Goal: Communication & Community: Answer question/provide support

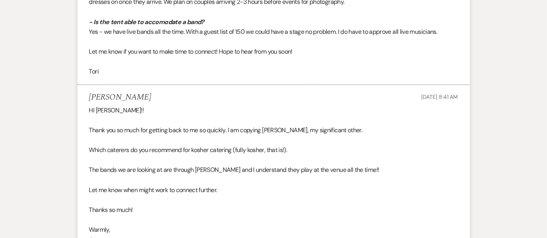
scroll to position [1449, 0]
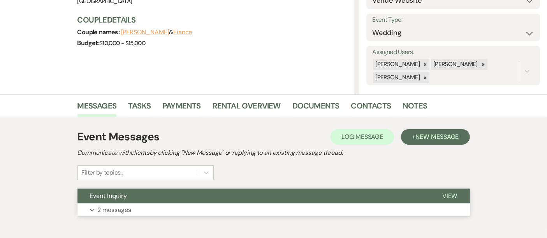
click at [202, 208] on button "Expand 2 messages" at bounding box center [274, 210] width 393 height 13
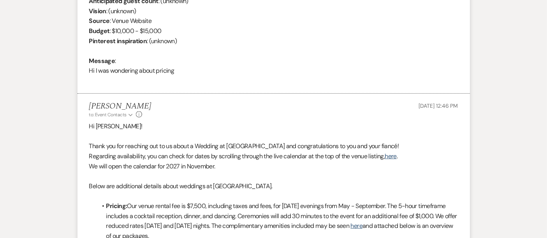
scroll to position [360, 0]
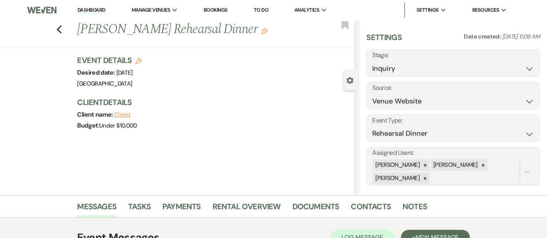
scroll to position [101, 0]
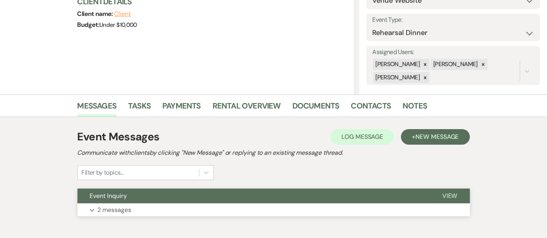
click at [179, 199] on button "Event Inquiry" at bounding box center [254, 196] width 353 height 15
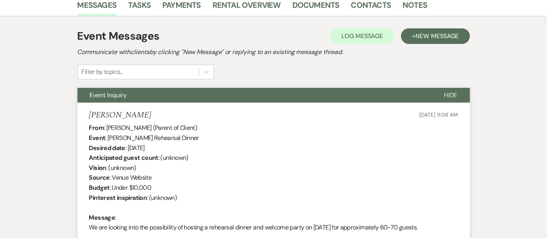
scroll to position [303, 0]
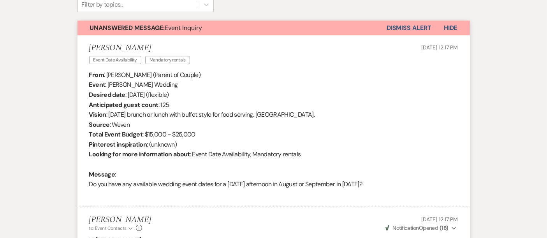
scroll to position [269, 0]
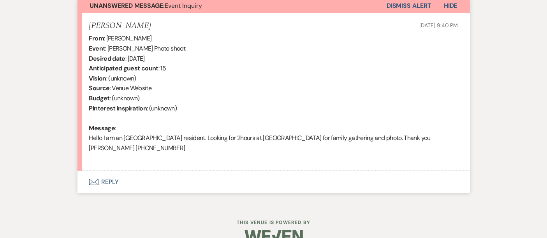
scroll to position [297, 0]
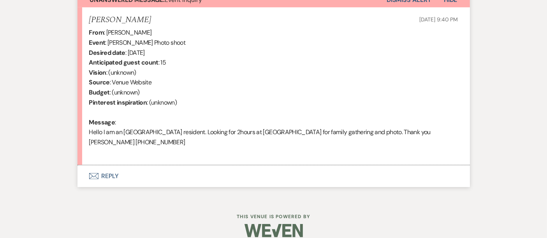
click at [133, 167] on button "Envelope Reply" at bounding box center [274, 177] width 393 height 22
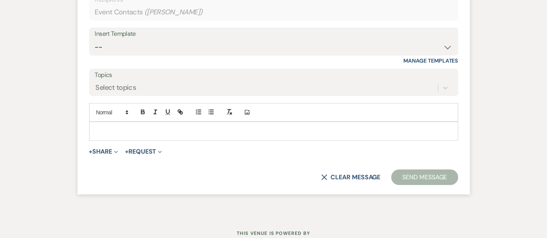
scroll to position [499, 0]
click at [116, 126] on p at bounding box center [273, 130] width 357 height 9
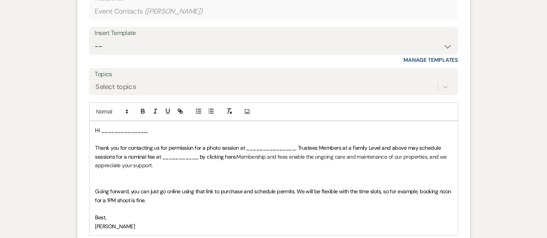
click at [114, 127] on span "Hi ______________," at bounding box center [121, 130] width 53 height 7
click at [265, 145] on span "Thank you for contacting us for permission for a photo session at _____________…" at bounding box center [268, 153] width 347 height 16
click at [264, 145] on span "Thank you for contacting us for permission for a photo session at _____________…" at bounding box center [268, 153] width 347 height 16
click at [263, 145] on span "Thank you for contacting us for permission for a photo session at _____________…" at bounding box center [268, 153] width 347 height 16
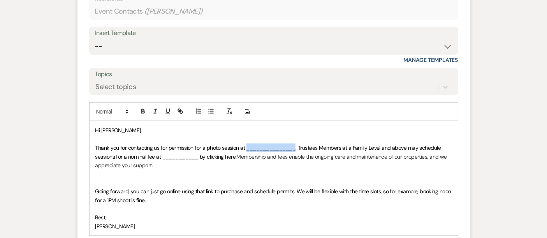
click at [263, 145] on span "Thank you for contacting us for permission for a photo session at _____________…" at bounding box center [268, 153] width 347 height 16
click at [157, 146] on span "Thank you for contacting us for permission for a photo session at Appleton Farm…" at bounding box center [269, 153] width 348 height 16
click at [209, 145] on span "Thank you for contacting us for permission for a photo session at Appleton Farm…" at bounding box center [269, 153] width 348 height 16
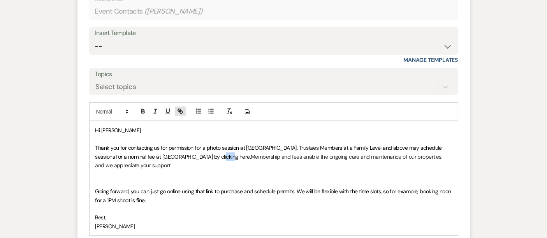
click at [180, 109] on icon "button" at bounding box center [179, 110] width 3 height 3
paste input "ttps://visit.thetrustees.org/events/483/detail/663104a7f15b43225d9a8f73"
type input "https://visit.thetrustees.org/events/483/detail/663104a7f15b43225d9a8f73"
click at [261, 169] on link at bounding box center [254, 172] width 17 height 6
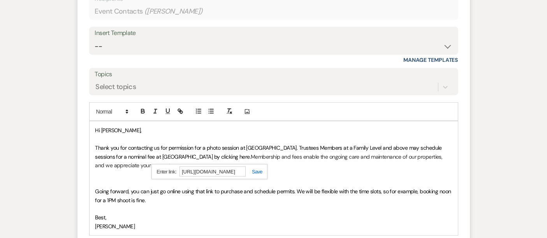
scroll to position [0, 0]
click at [119, 179] on p at bounding box center [273, 183] width 357 height 9
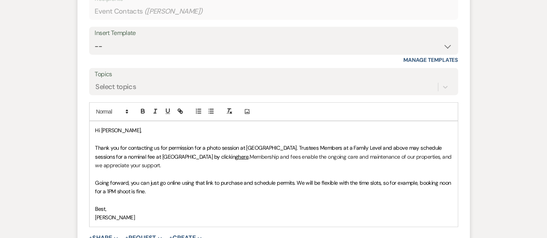
drag, startPoint x: 153, startPoint y: 185, endPoint x: 79, endPoint y: 174, distance: 74.1
click at [79, 174] on form "Reply X Saving draft... Recipients* Event Contacts ( RICHARD P BURTT ) Insert T…" at bounding box center [274, 122] width 393 height 318
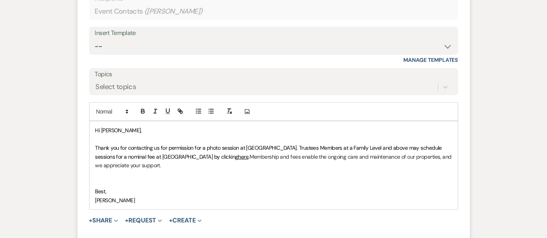
click at [99, 179] on p at bounding box center [273, 183] width 357 height 9
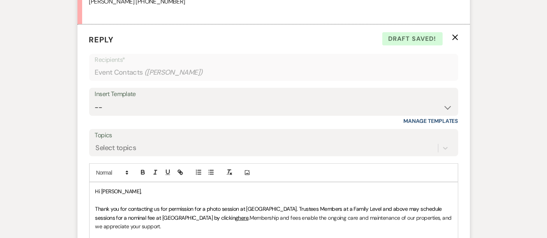
scroll to position [484, 0]
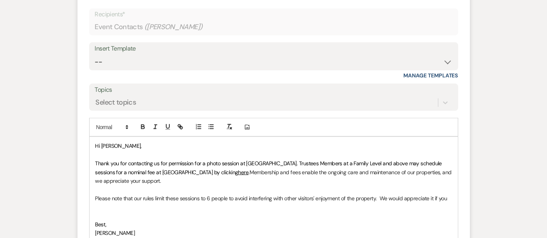
click at [95, 143] on span "Hi Richard," at bounding box center [118, 146] width 46 height 7
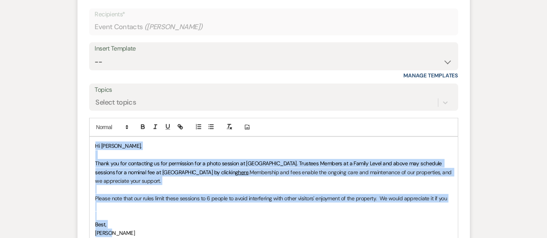
drag, startPoint x: 95, startPoint y: 133, endPoint x: 125, endPoint y: 222, distance: 93.8
click at [125, 214] on div "Hi Richard, Thank you for contacting us for permission for a photo session at A…" at bounding box center [274, 189] width 369 height 105
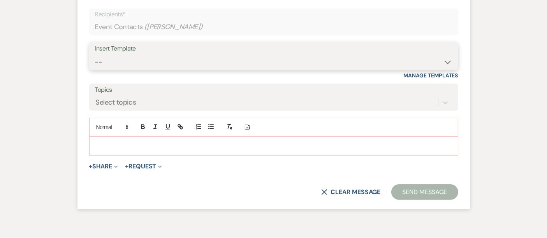
click at [448, 55] on select "-- Wedding Inquiry Response Contract (Pre-Booked Leads) Post Event Thank You 20…" at bounding box center [274, 62] width 358 height 15
select select "3281"
click at [95, 55] on select "-- Wedding Inquiry Response Contract (Pre-Booked Leads) Post Event Thank You 20…" at bounding box center [274, 62] width 358 height 15
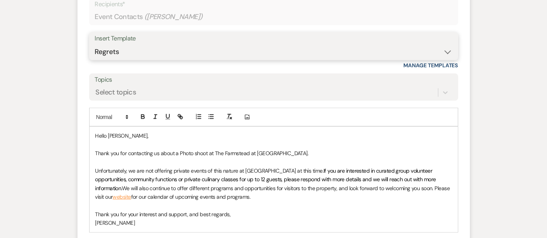
scroll to position [585, 0]
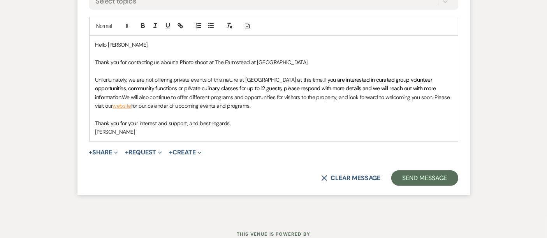
click at [209, 58] on p "Thank you for contacting us about a Photo shoot at The Farmstead at Appleton Fa…" at bounding box center [273, 62] width 357 height 9
drag, startPoint x: 95, startPoint y: 68, endPoint x: 131, endPoint y: 69, distance: 35.9
click at [131, 76] on span "Unfortunately, we are not offering private events of this nature at Appleton Fa…" at bounding box center [209, 79] width 229 height 7
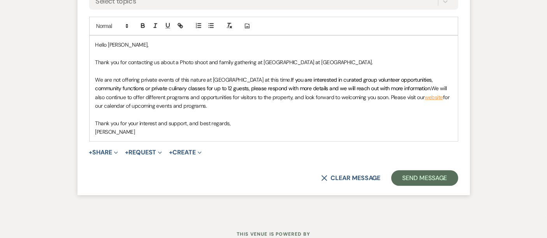
click at [278, 76] on span "If you are interested in curated group volunteer opportunities, community funct…" at bounding box center [264, 84] width 339 height 16
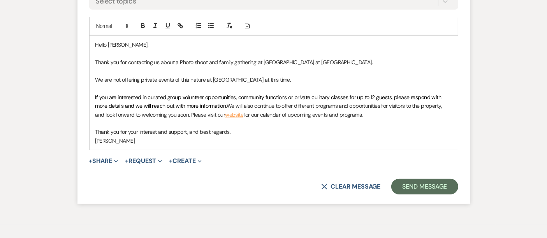
click at [289, 76] on p "We are not offering private events of this nature at Appleton Farms at this tim…" at bounding box center [273, 80] width 357 height 9
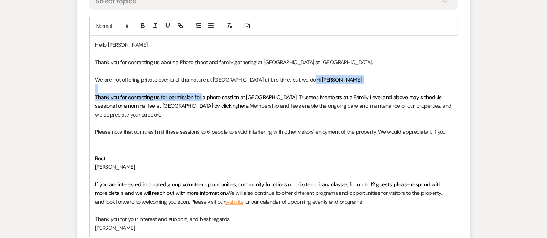
drag, startPoint x: 303, startPoint y: 67, endPoint x: 203, endPoint y: 84, distance: 101.1
click at [203, 84] on div "Hello RICHARD, Thank you for contacting us about a Photo shoot and family gathe…" at bounding box center [274, 136] width 369 height 201
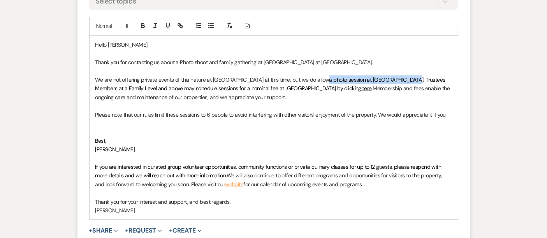
drag, startPoint x: 316, startPoint y: 69, endPoint x: 398, endPoint y: 69, distance: 81.8
click at [398, 76] on span "a photo session at Appleton Farms. Trustees Members at a Family Level and above…" at bounding box center [271, 84] width 352 height 16
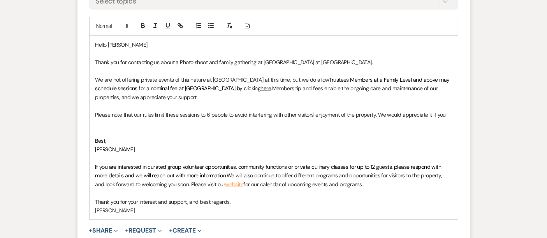
click at [427, 76] on span "Trustees Members at a Family Level and above may schedule sessions for a nomina…" at bounding box center [273, 84] width 356 height 16
click at [95, 77] on span "Trustees Members at a Family Level and above to schedule sessions for a nominal…" at bounding box center [270, 84] width 350 height 16
click at [221, 90] on p "We are not offering private events of this nature at Appleton Farms at this tim…" at bounding box center [273, 89] width 357 height 26
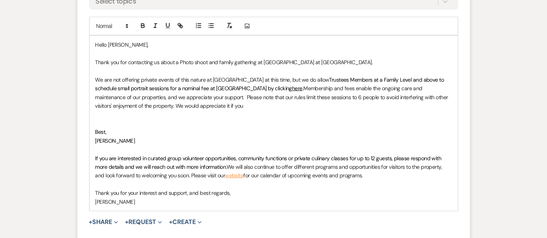
click at [175, 76] on span "We are not offering private events of this nature at Appleton Farms at this tim…" at bounding box center [212, 79] width 234 height 7
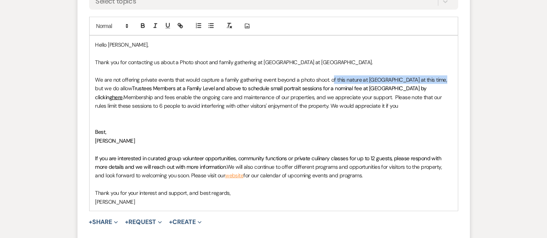
drag, startPoint x: 332, startPoint y: 68, endPoint x: 439, endPoint y: 67, distance: 107.9
click at [439, 76] on span "We are not offering private events that would capture a family gathering event …" at bounding box center [271, 84] width 353 height 16
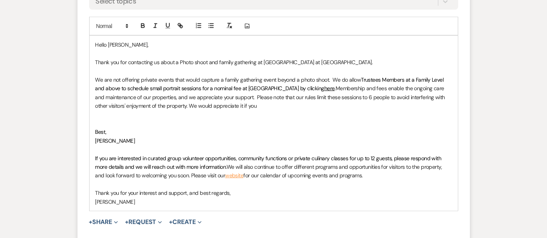
click at [247, 86] on p "We are not offering private events that would capture a family gathering event …" at bounding box center [273, 93] width 357 height 35
click at [247, 85] on p "We are not offering private events that would capture a family gathering event …" at bounding box center [273, 93] width 357 height 35
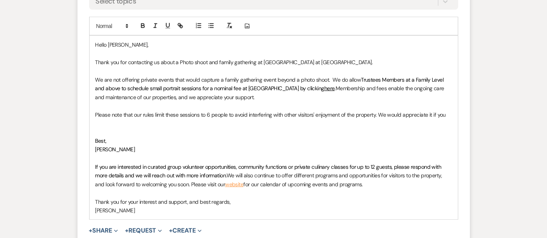
click at [109, 119] on p at bounding box center [273, 123] width 357 height 9
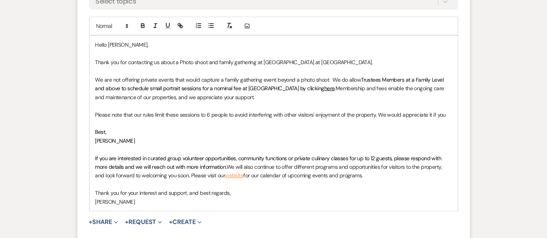
drag, startPoint x: 381, startPoint y: 104, endPoint x: 402, endPoint y: 121, distance: 26.6
click at [381, 111] on p "Please note that our rules limit these sessions to 6 people to avoid interferin…" at bounding box center [273, 115] width 357 height 9
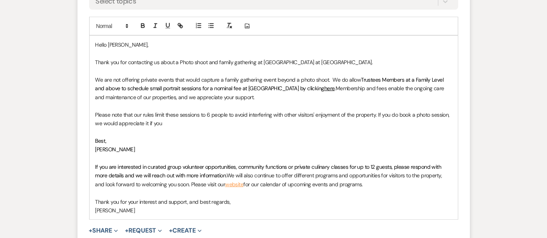
click at [380, 111] on p "Please note that our rules limit these sessions to 6 people to avoid interferin…" at bounding box center [273, 120] width 357 height 18
drag, startPoint x: 138, startPoint y: 112, endPoint x: 200, endPoint y: 113, distance: 62.7
click at [200, 113] on p "Please note that our rules limit these sessions to 6 people to avoid interferin…" at bounding box center [273, 120] width 357 height 18
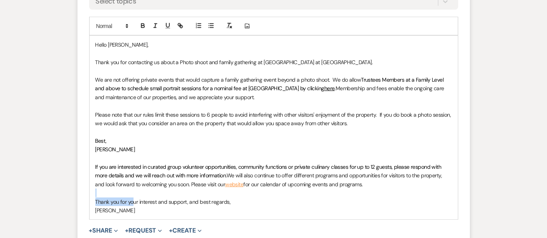
drag, startPoint x: 134, startPoint y: 195, endPoint x: 92, endPoint y: 184, distance: 43.6
click at [92, 184] on div "Hello RICHARD, Thank you for contacting us about a Photo shoot and family gathe…" at bounding box center [274, 128] width 369 height 184
click at [294, 189] on p at bounding box center [273, 193] width 357 height 9
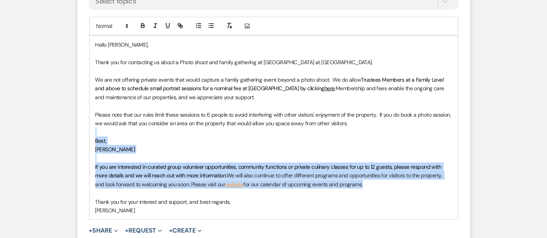
drag, startPoint x: 383, startPoint y: 175, endPoint x: 93, endPoint y: 124, distance: 293.9
click at [93, 124] on div "Hello RICHARD, Thank you for contacting us about a Photo shoot and family gathe…" at bounding box center [274, 128] width 369 height 184
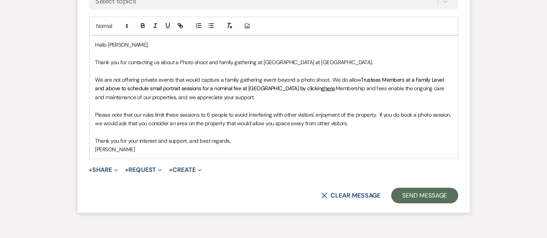
click at [116, 41] on p "Hello RICHARD," at bounding box center [273, 45] width 357 height 9
click at [182, 58] on p "Thank you for contacting us about a Photo shoot and family gathering at The Far…" at bounding box center [273, 62] width 357 height 9
drag, startPoint x: 112, startPoint y: 112, endPoint x: 114, endPoint y: 116, distance: 5.1
click at [112, 113] on p "Please note that our rules limit these sessions to 6 people to avoid interferin…" at bounding box center [273, 120] width 357 height 18
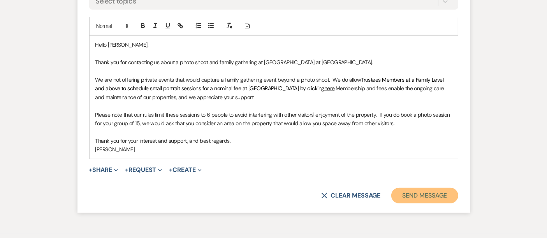
click at [426, 188] on button "Send Message" at bounding box center [425, 196] width 67 height 16
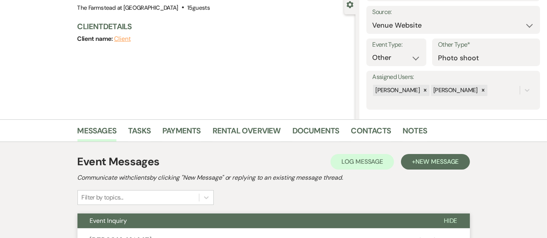
scroll to position [0, 0]
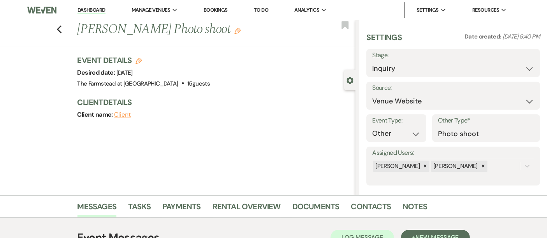
click at [485, 56] on label "Stage:" at bounding box center [453, 55] width 162 height 11
click at [492, 68] on select "Inquiry Follow Up Tour Requested Tour Confirmed Toured Proposal Sent Booked Lost" at bounding box center [453, 68] width 162 height 15
select select "8"
click at [372, 61] on select "Inquiry Follow Up Tour Requested Tour Confirmed Toured Proposal Sent Booked Lost" at bounding box center [453, 68] width 162 height 15
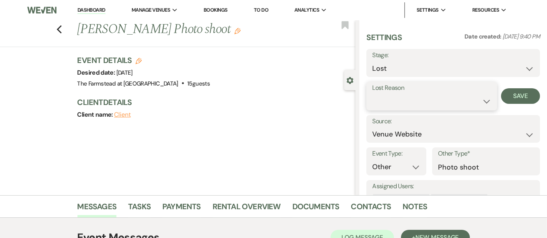
click at [409, 102] on select "Booked Elsewhere Budget Date Unavailable No Response Not a Good Match Capacity …" at bounding box center [431, 101] width 119 height 15
select select "10"
click at [372, 94] on select "Booked Elsewhere Budget Date Unavailable No Response Not a Good Match Capacity …" at bounding box center [431, 101] width 119 height 15
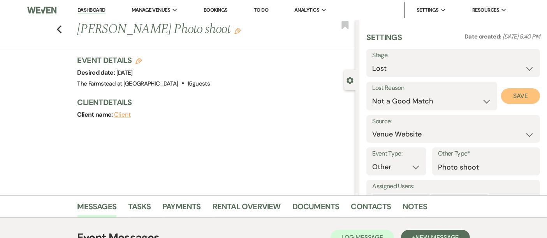
click at [492, 94] on button "Save" at bounding box center [520, 96] width 39 height 16
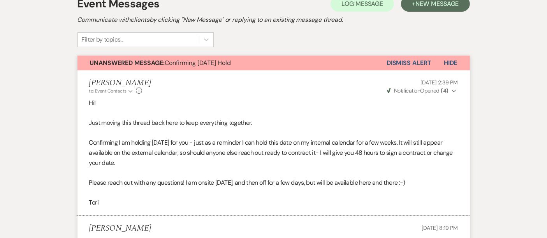
scroll to position [231, 0]
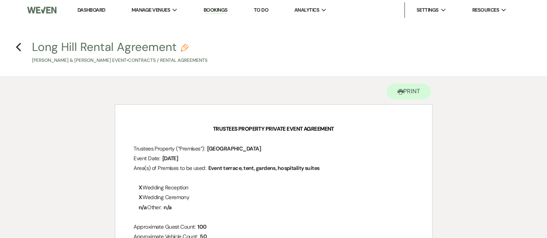
click at [17, 45] on icon "Previous" at bounding box center [19, 46] width 6 height 9
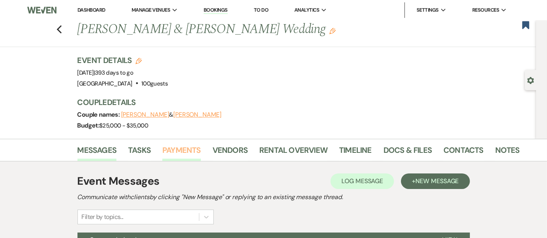
click at [184, 149] on link "Payments" at bounding box center [181, 152] width 39 height 17
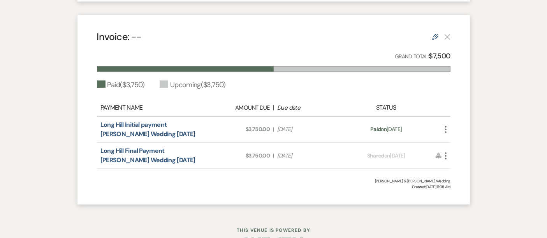
scroll to position [404, 0]
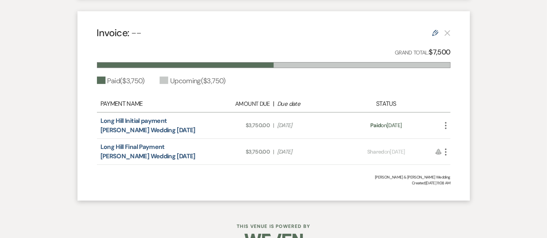
click at [122, 186] on div "Invoice: -- Edit Grand Total: $7,500 Paid ( $3,750 ) Upcoming ( $3,750 ) Paymen…" at bounding box center [274, 106] width 393 height 190
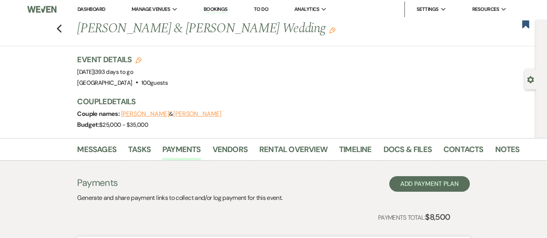
scroll to position [0, 0]
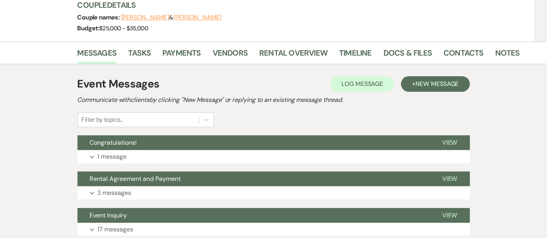
scroll to position [101, 0]
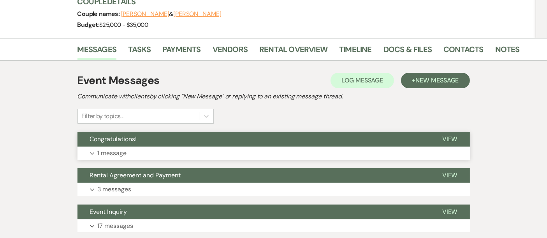
click at [215, 147] on button "Expand 1 message" at bounding box center [274, 153] width 393 height 13
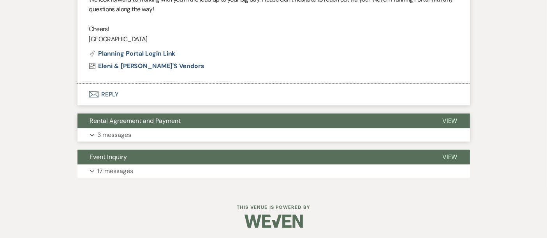
click at [214, 120] on button "Rental Agreement and Payment" at bounding box center [254, 121] width 353 height 15
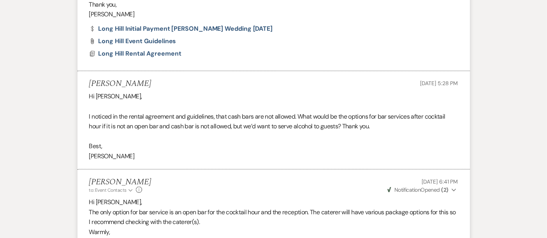
scroll to position [908, 0]
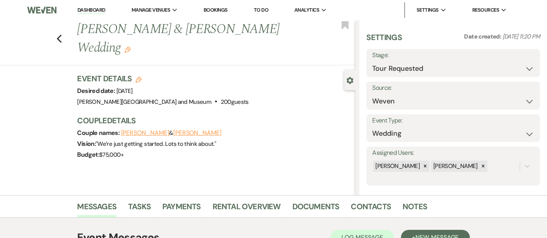
scroll to position [101, 0]
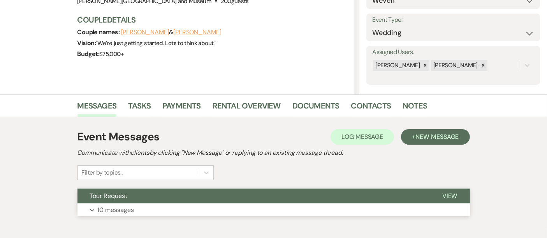
click at [194, 210] on button "Expand 10 messages" at bounding box center [274, 210] width 393 height 13
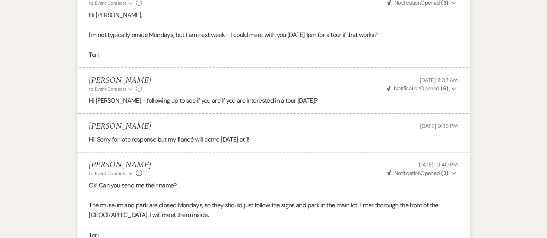
scroll to position [929, 0]
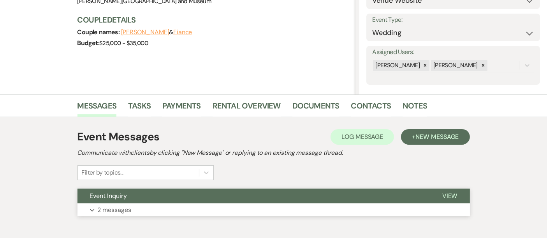
click at [210, 204] on button "Expand 2 messages" at bounding box center [274, 210] width 393 height 13
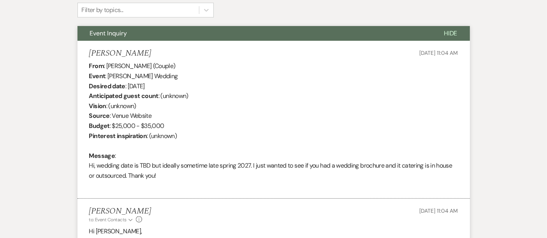
scroll to position [365, 0]
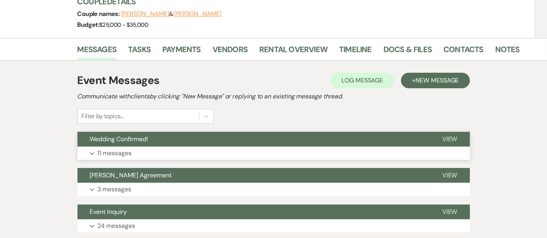
click at [219, 148] on button "Expand 11 messages" at bounding box center [274, 153] width 393 height 13
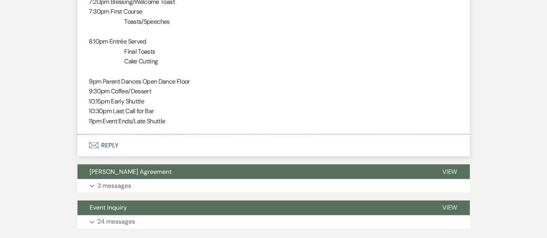
scroll to position [1322, 0]
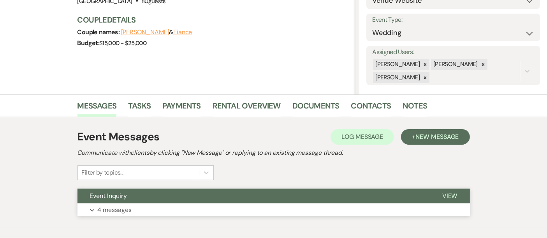
click at [198, 201] on button "Event Inquiry" at bounding box center [254, 196] width 353 height 15
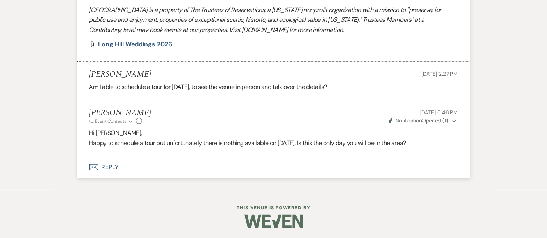
scroll to position [845, 0]
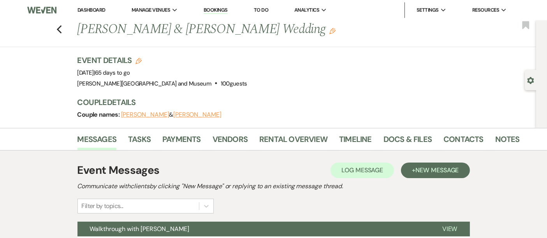
scroll to position [101, 0]
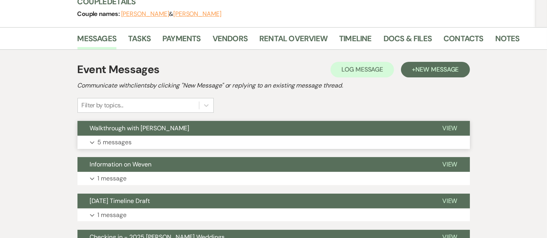
click at [256, 141] on button "Expand 5 messages" at bounding box center [274, 142] width 393 height 13
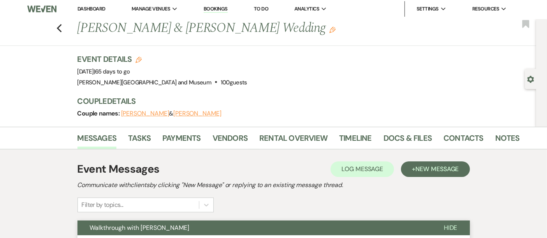
scroll to position [0, 0]
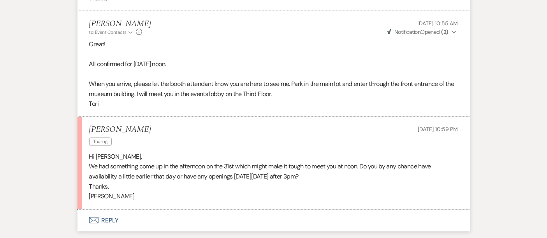
scroll to position [1263, 0]
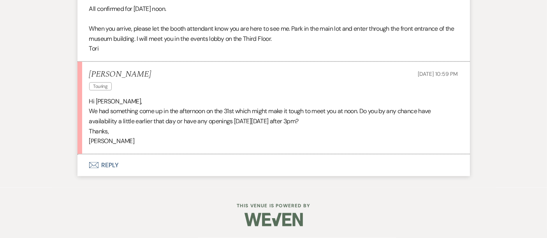
drag, startPoint x: 317, startPoint y: 157, endPoint x: 224, endPoint y: 107, distance: 105.5
click at [224, 107] on p "We had something come up in the afternoon on the 31st which might make it tough…" at bounding box center [273, 116] width 369 height 20
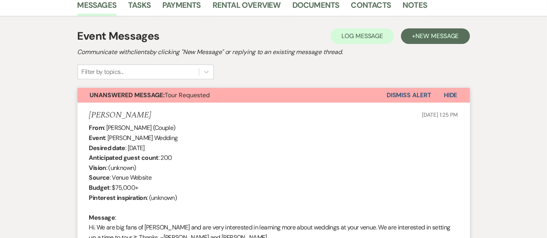
scroll to position [303, 0]
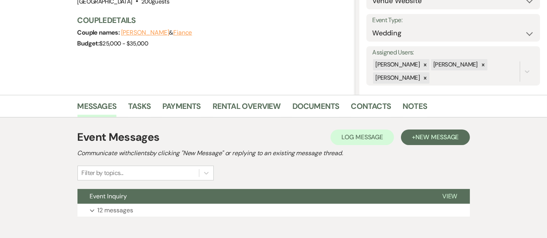
scroll to position [101, 0]
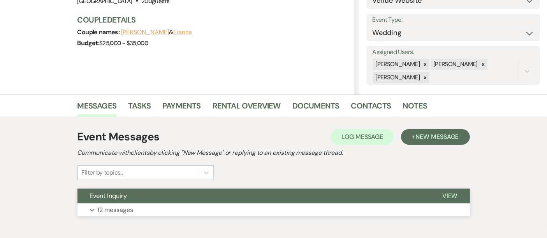
click at [273, 204] on button "Expand 12 messages" at bounding box center [274, 210] width 393 height 13
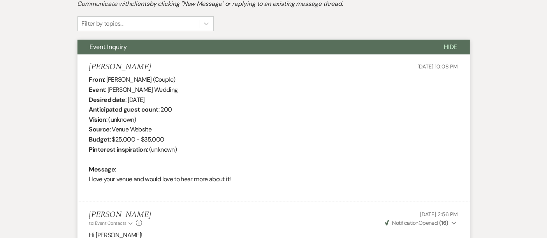
scroll to position [48, 0]
